Goal: Check status: Check status

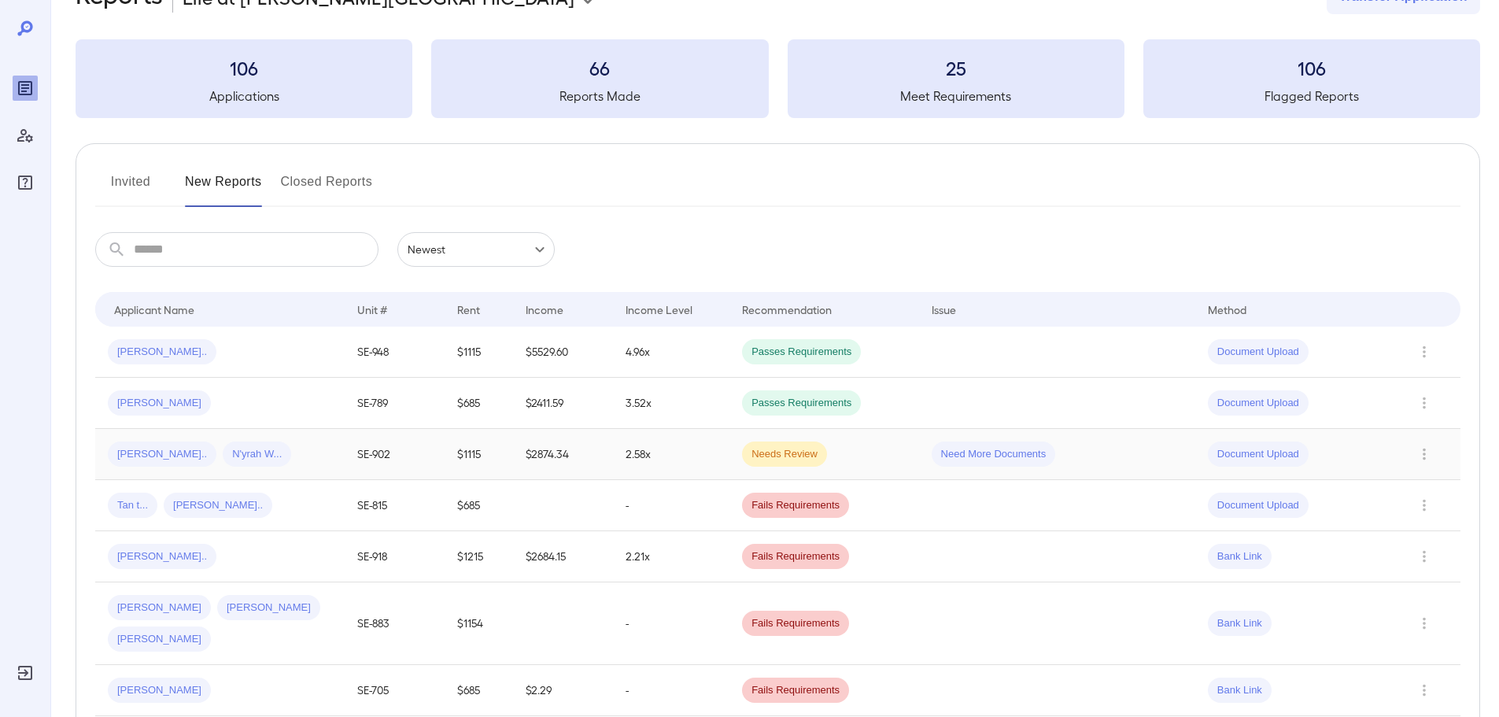
scroll to position [79, 0]
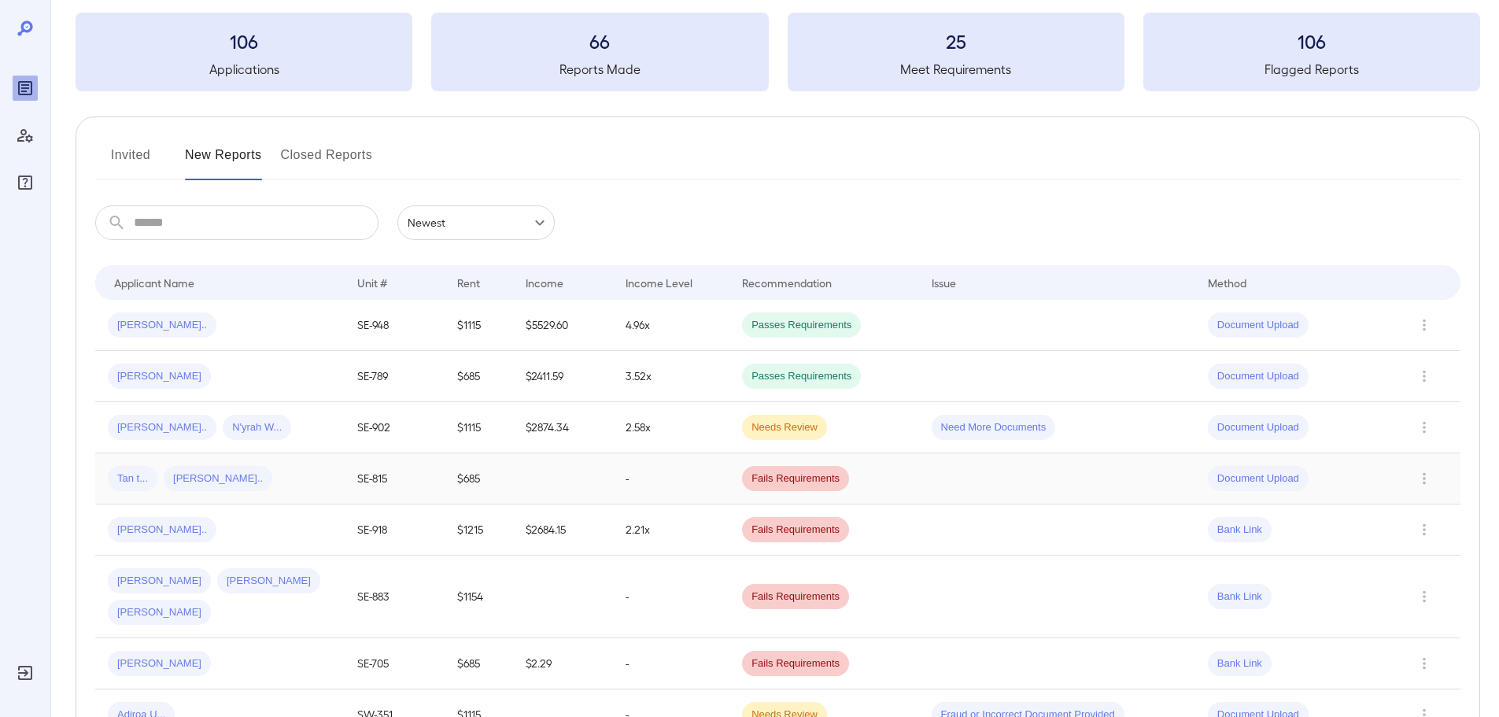
click at [575, 485] on td at bounding box center [563, 478] width 100 height 51
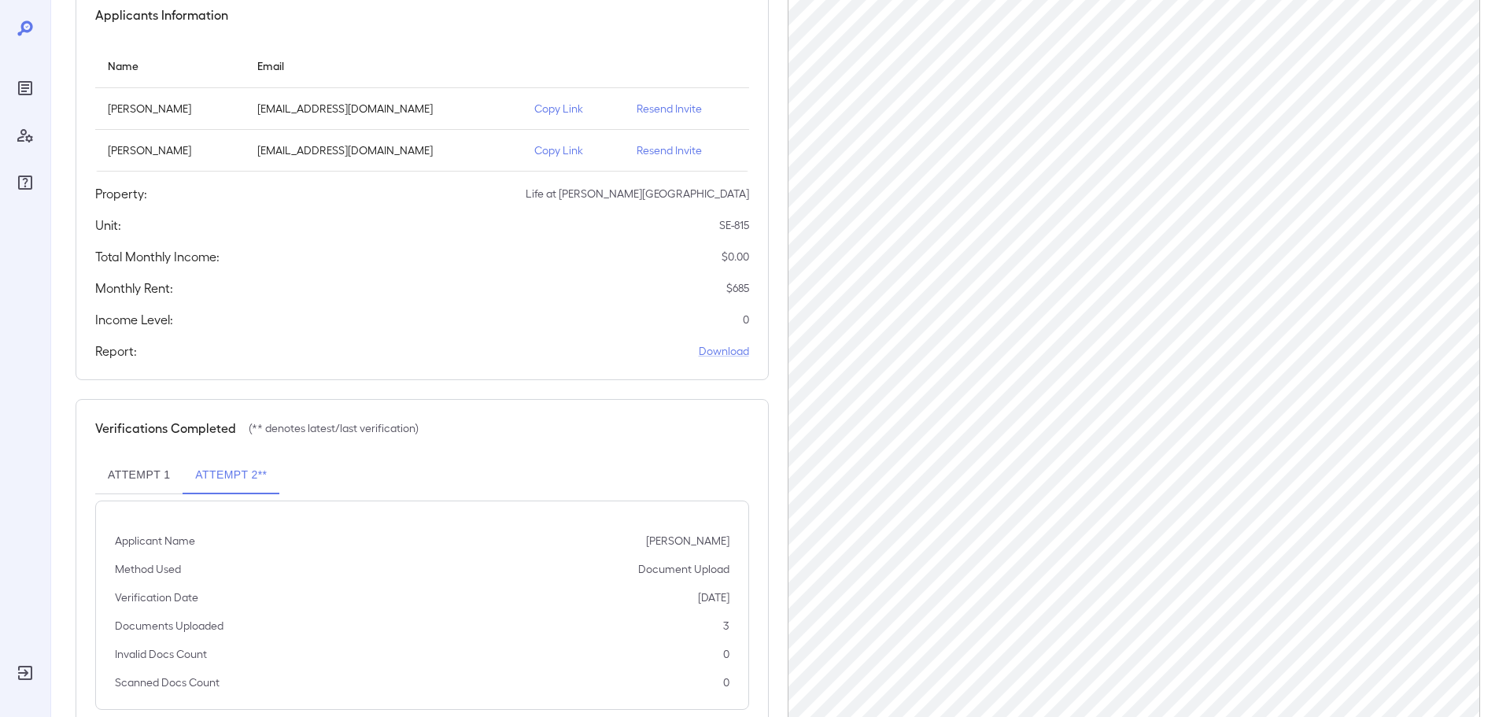
scroll to position [121, 0]
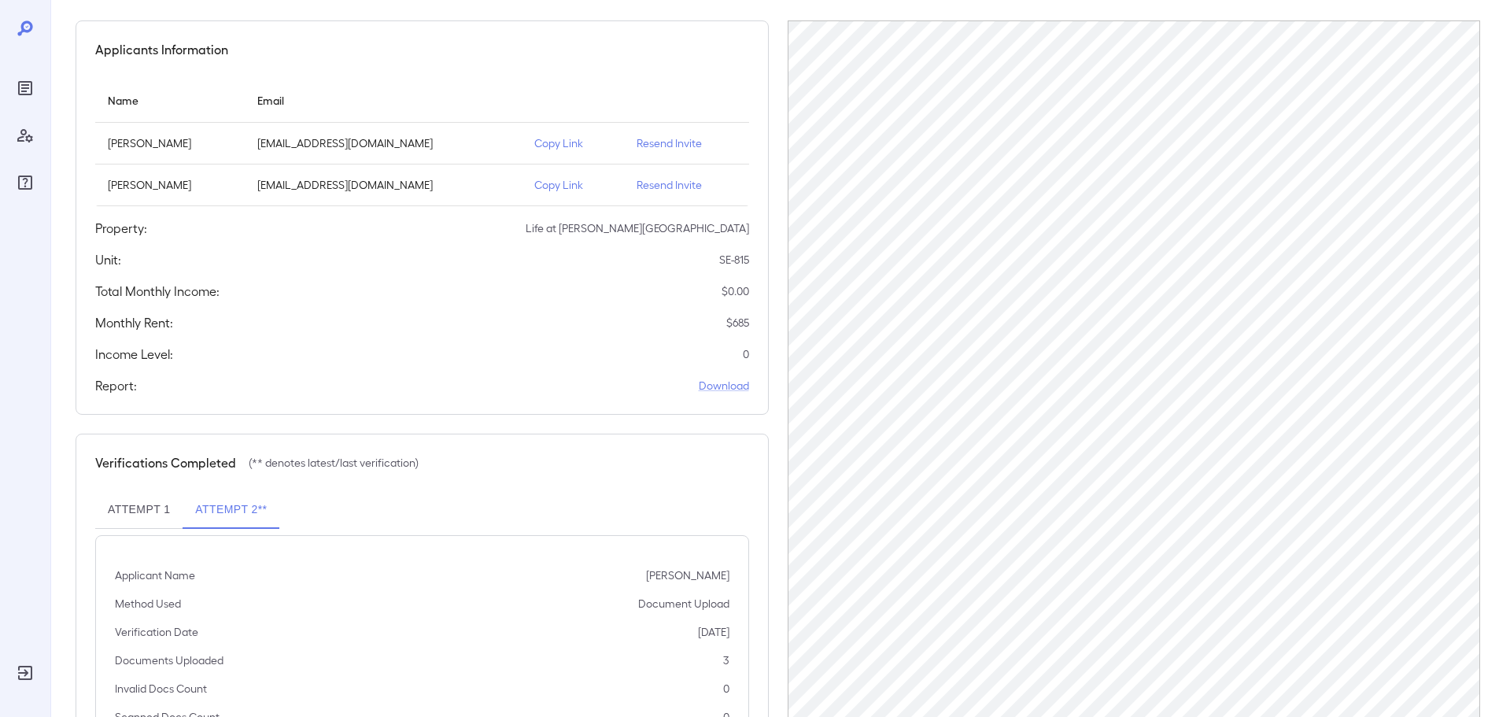
click at [129, 497] on button "Attempt 1" at bounding box center [138, 510] width 87 height 38
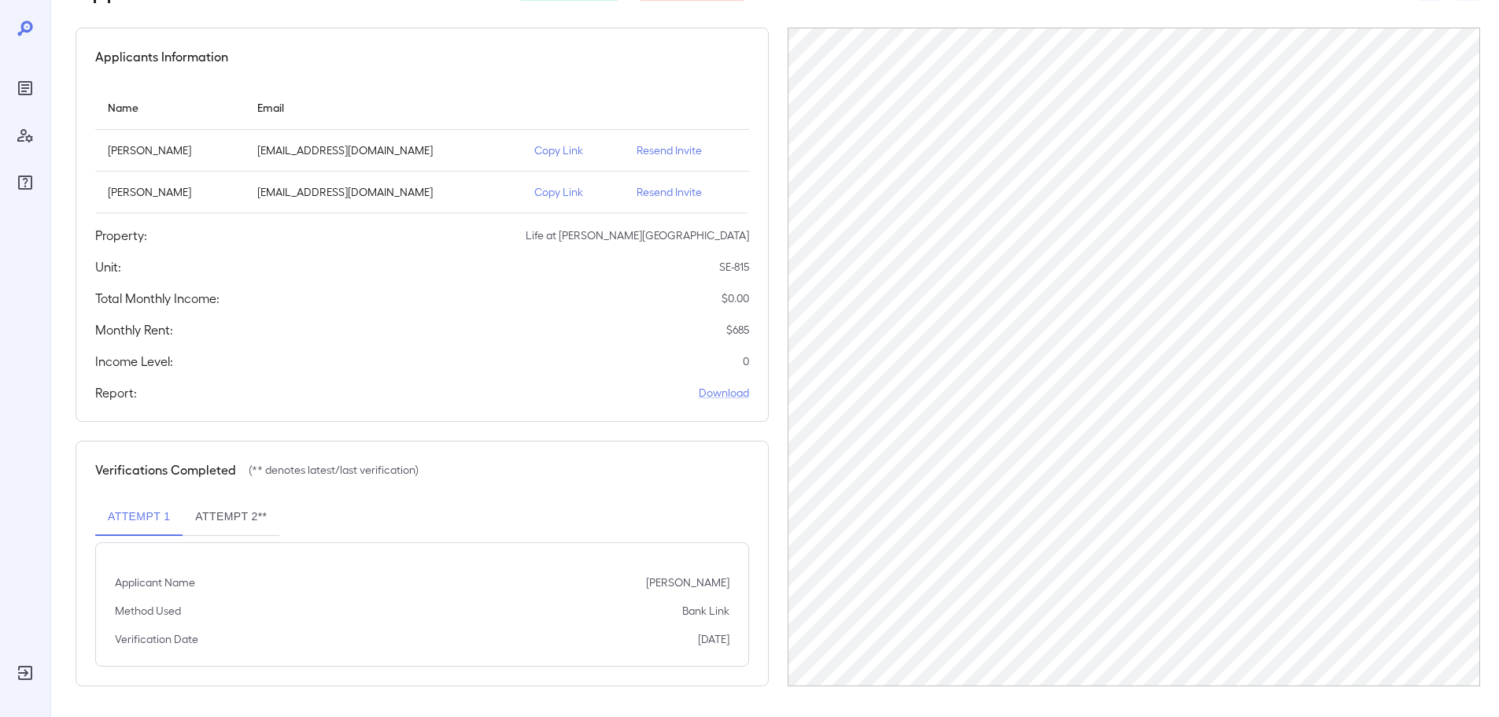
scroll to position [115, 0]
click at [249, 514] on button "Attempt 2**" at bounding box center [231, 516] width 97 height 38
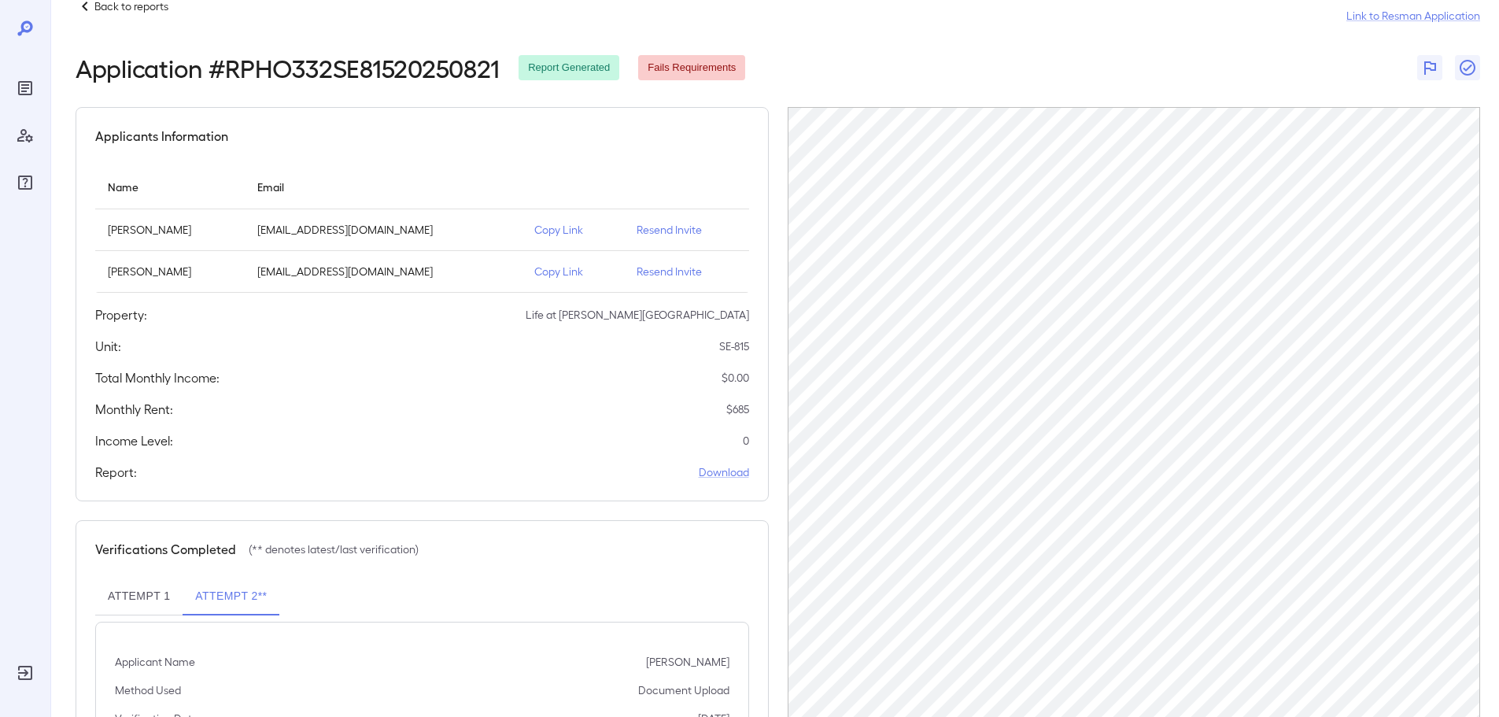
scroll to position [0, 0]
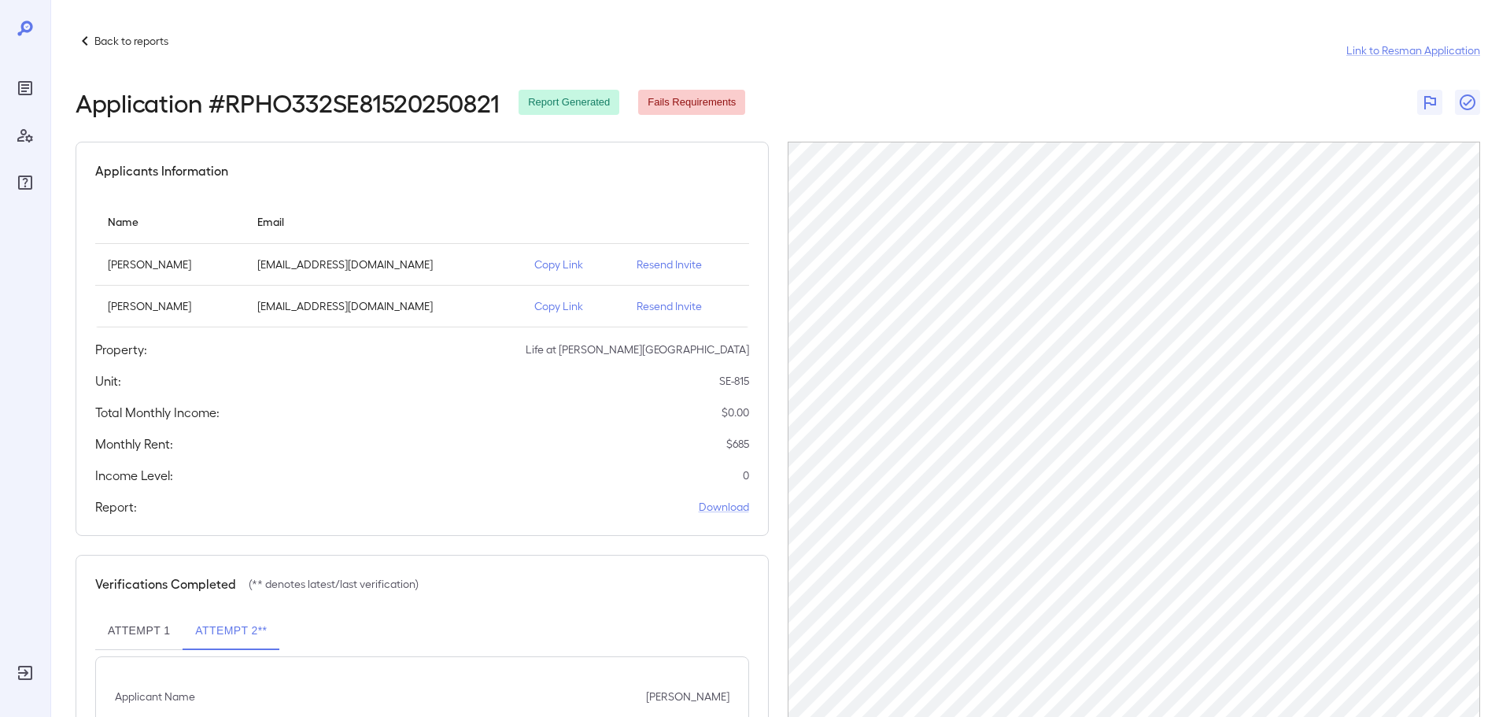
click at [117, 42] on p "Back to reports" at bounding box center [131, 41] width 74 height 16
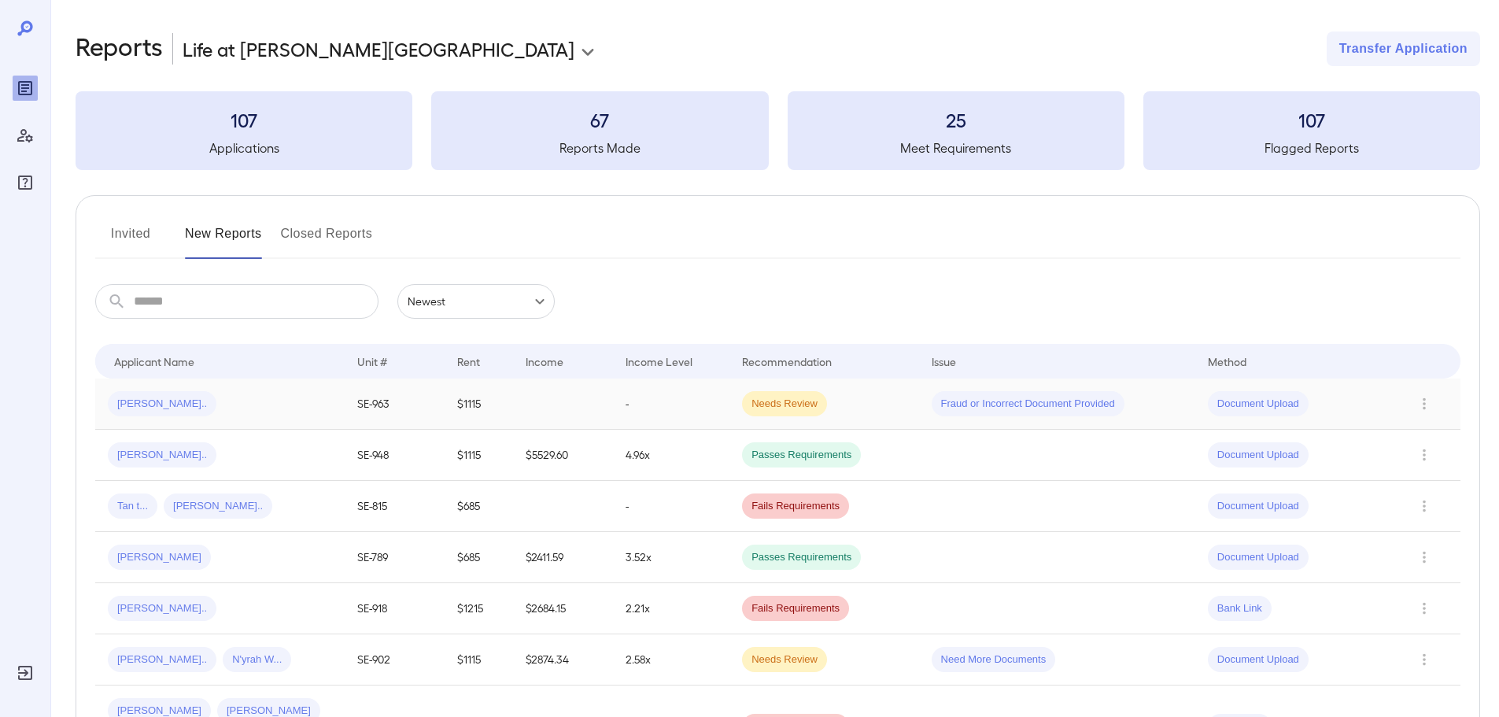
click at [615, 393] on td "-" at bounding box center [671, 403] width 116 height 51
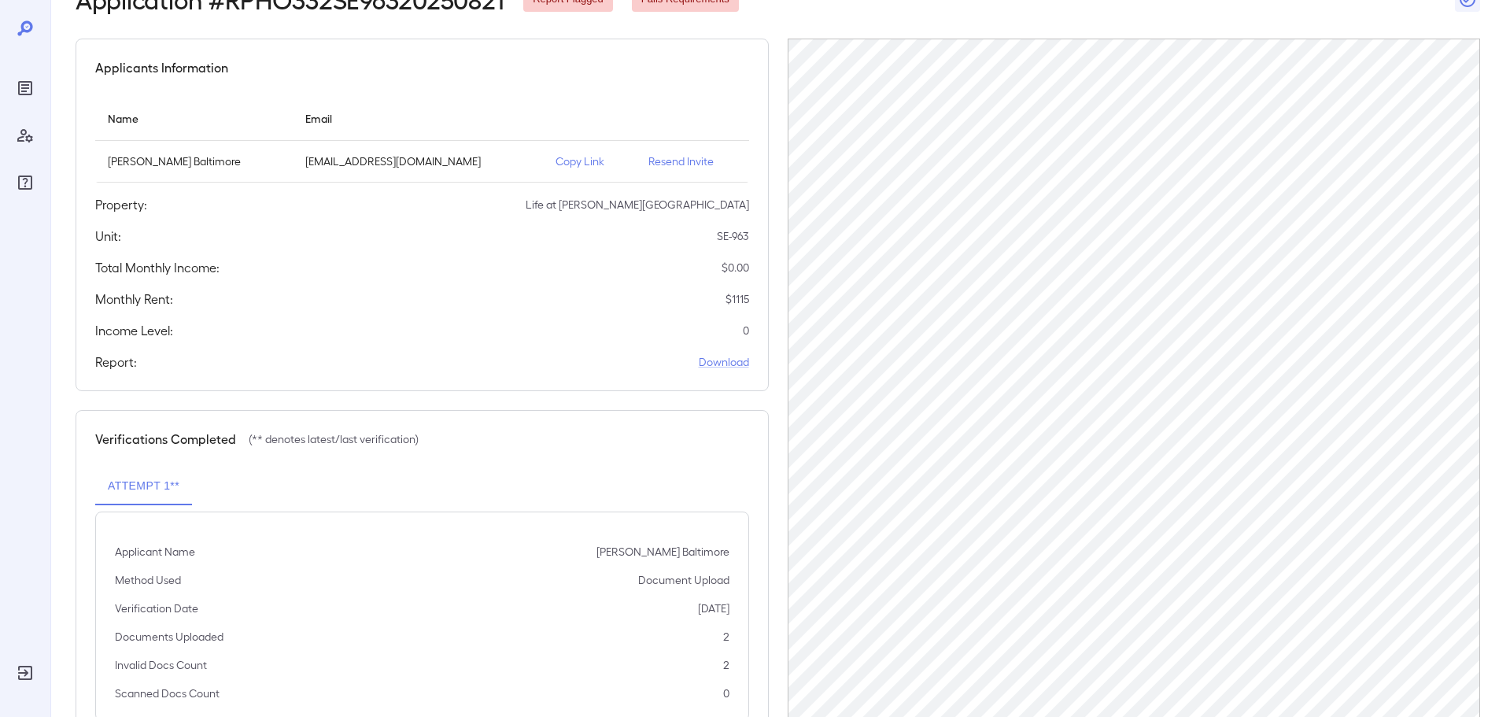
scroll to position [158, 0]
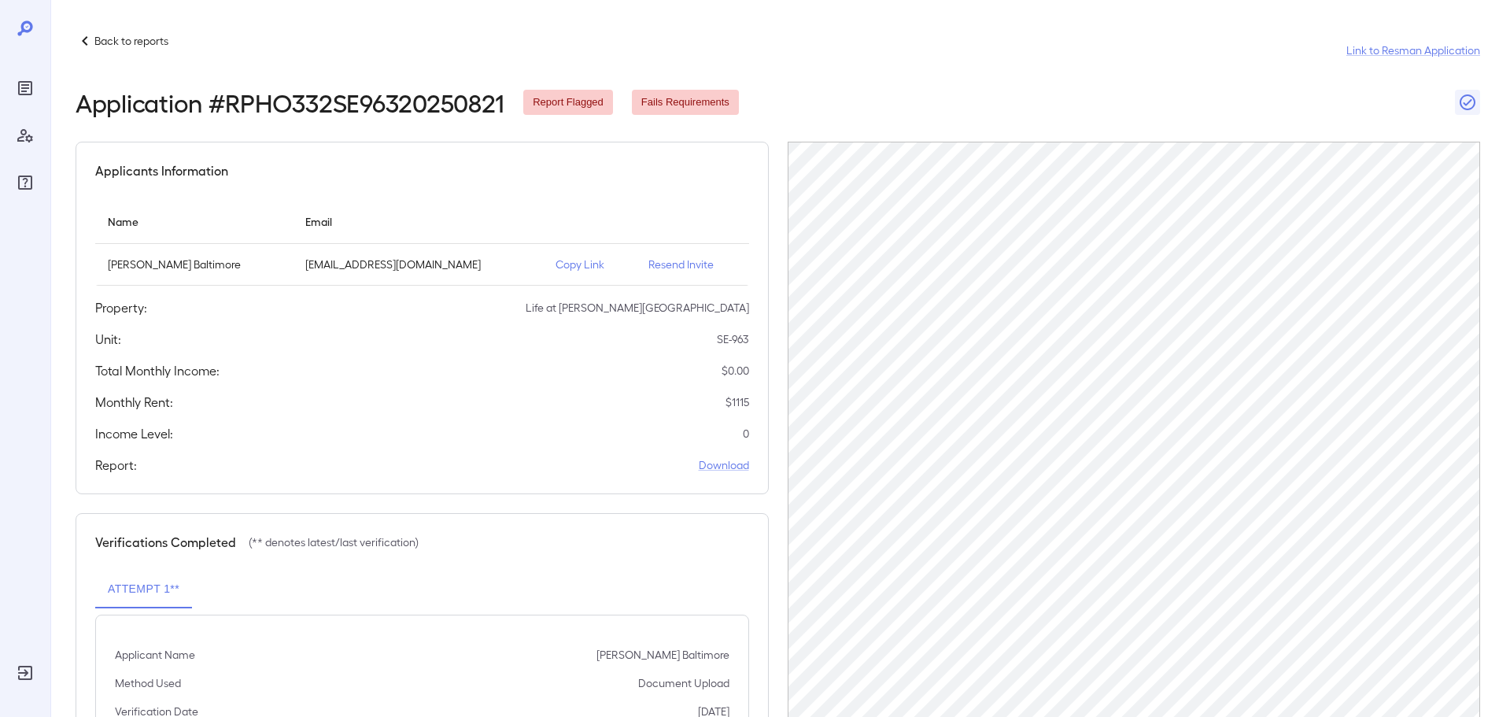
click at [560, 262] on p "Copy Link" at bounding box center [589, 265] width 67 height 16
